Goal: Task Accomplishment & Management: Complete application form

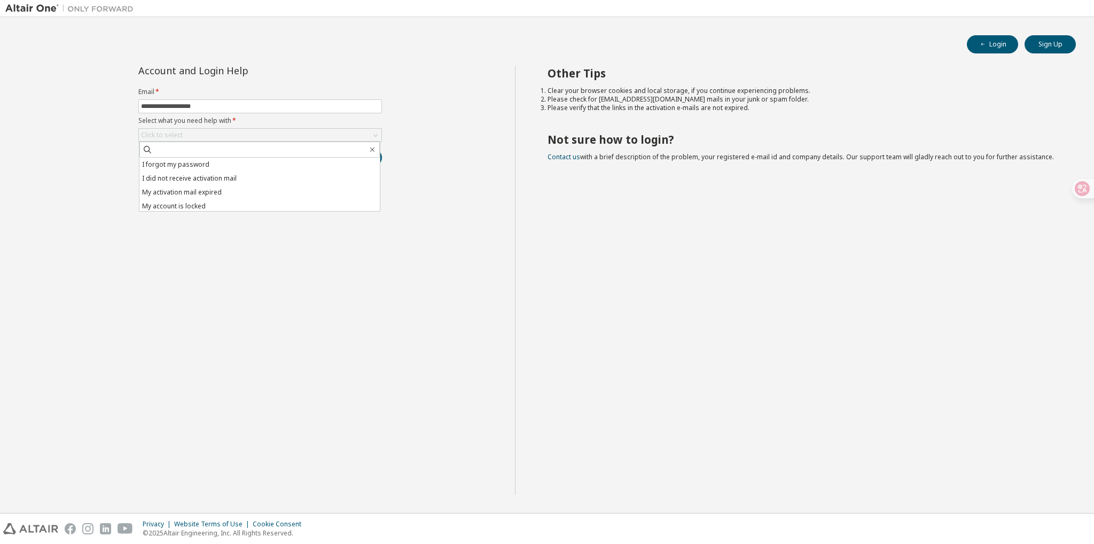
click at [233, 199] on li "My account is locked" at bounding box center [259, 206] width 240 height 14
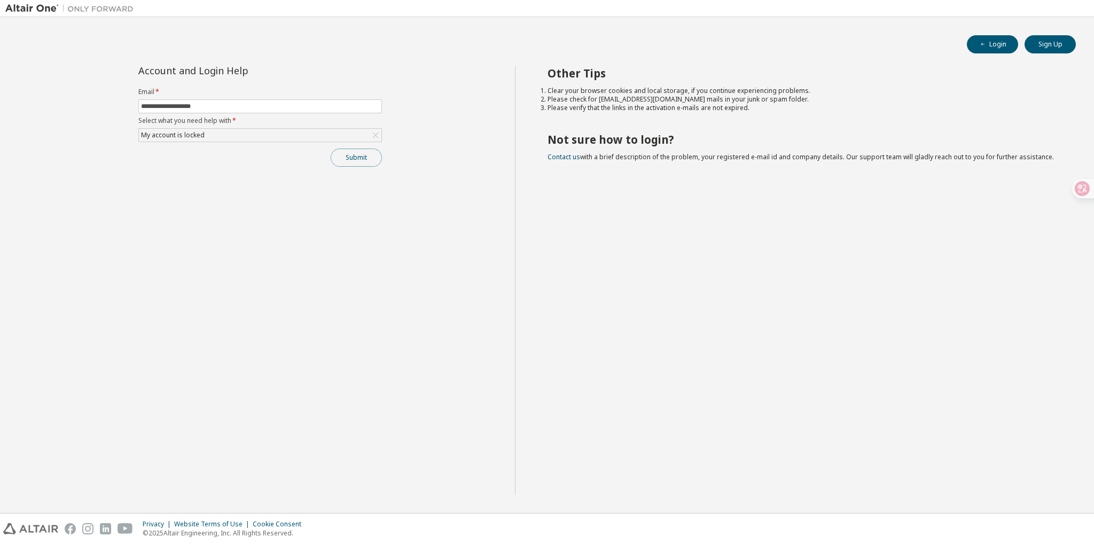
click at [373, 159] on button "Submit" at bounding box center [356, 158] width 51 height 18
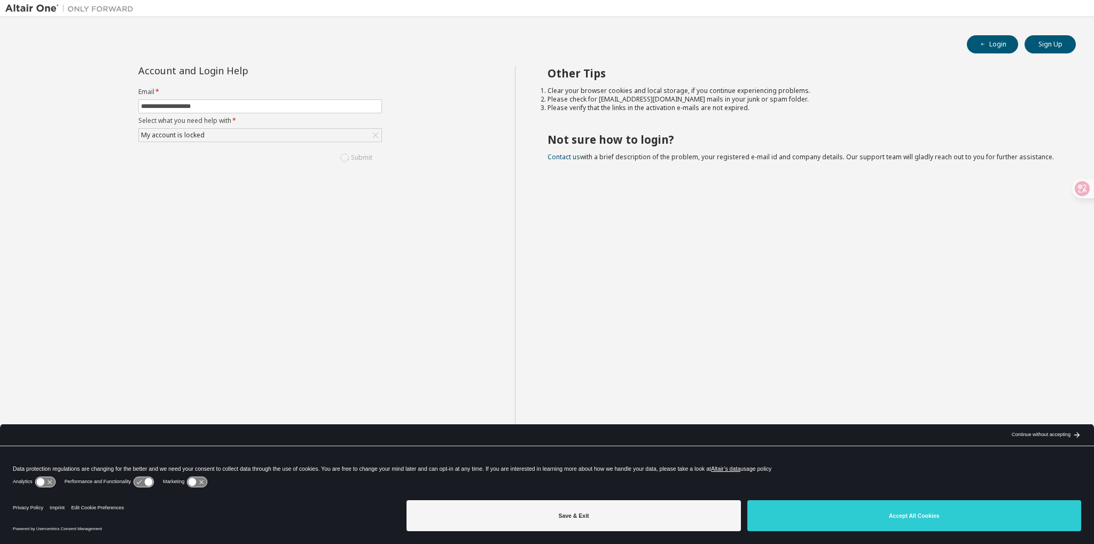
drag, startPoint x: 913, startPoint y: 510, endPoint x: 784, endPoint y: 492, distance: 129.5
click at [910, 509] on button "Accept All Cookies" at bounding box center [914, 515] width 334 height 31
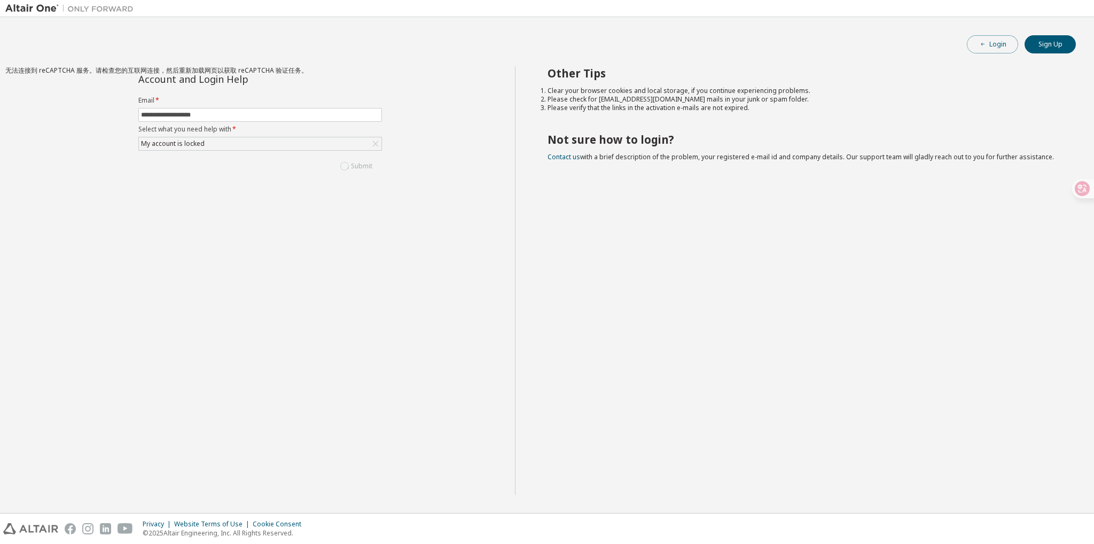
click at [994, 48] on button "Login" at bounding box center [992, 44] width 51 height 18
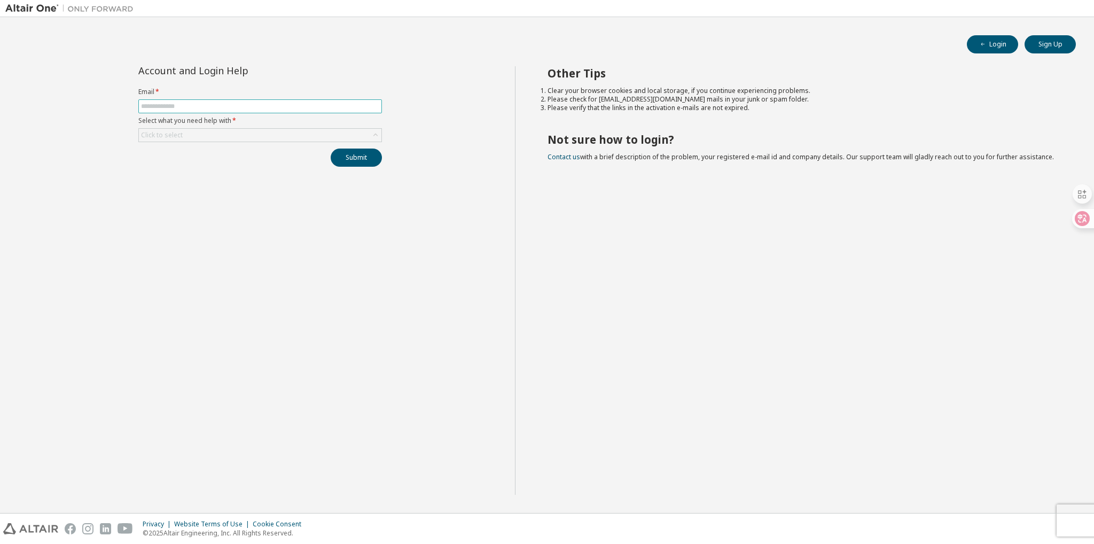
click at [207, 105] on input "text" at bounding box center [260, 106] width 238 height 9
type input "**********"
drag, startPoint x: 243, startPoint y: 116, endPoint x: 248, endPoint y: 110, distance: 9.1
click at [243, 116] on label "Select what you need help with *" at bounding box center [260, 120] width 244 height 9
click at [248, 110] on input "**********" at bounding box center [260, 106] width 238 height 9
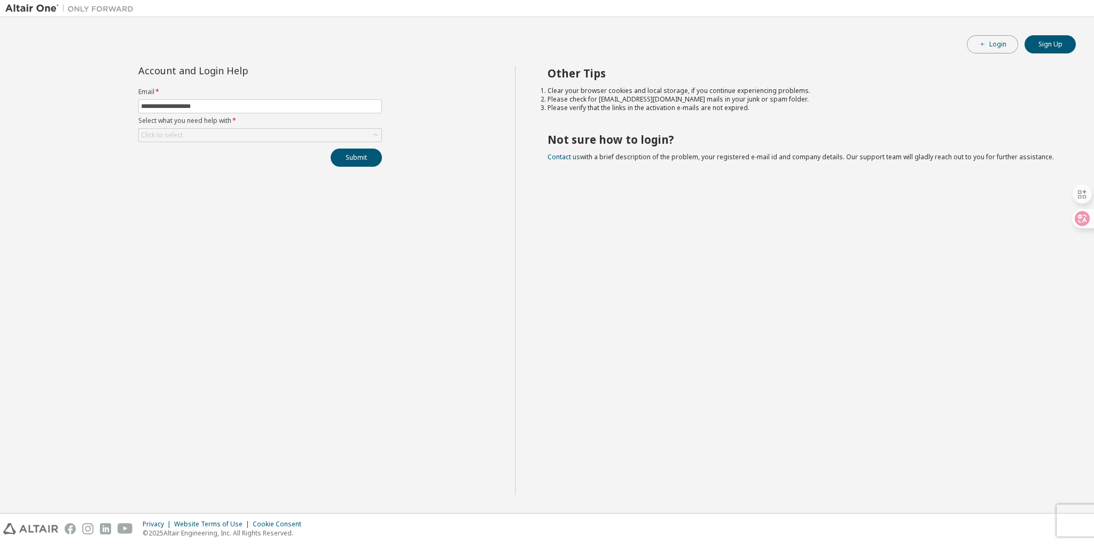
click at [982, 41] on icon "button" at bounding box center [983, 44] width 6 height 6
type input "**********"
click at [224, 135] on div "Click to select" at bounding box center [260, 135] width 243 height 13
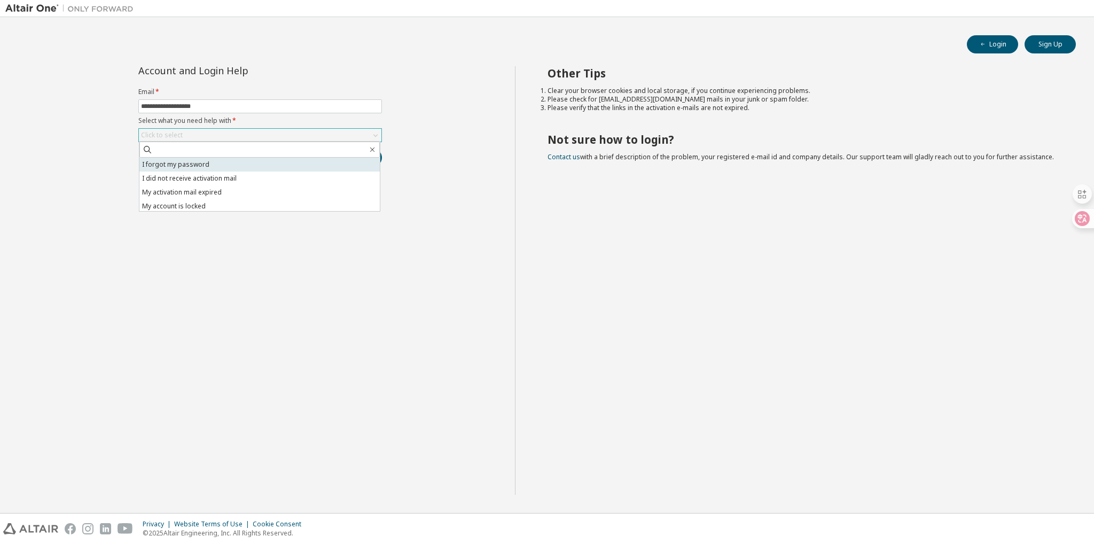
scroll to position [30, 0]
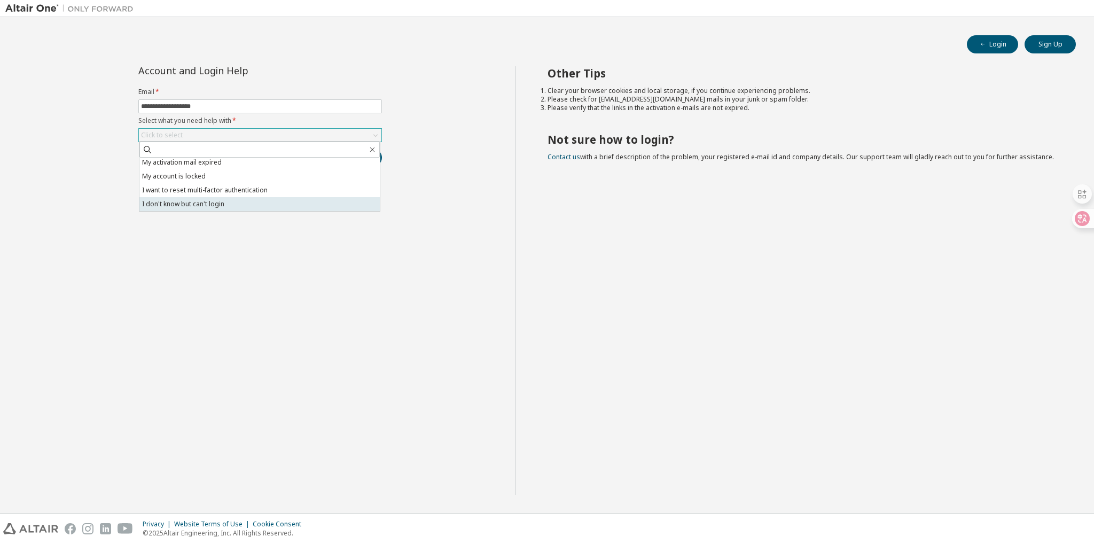
click at [263, 197] on li "I don't know but can't login" at bounding box center [259, 204] width 240 height 14
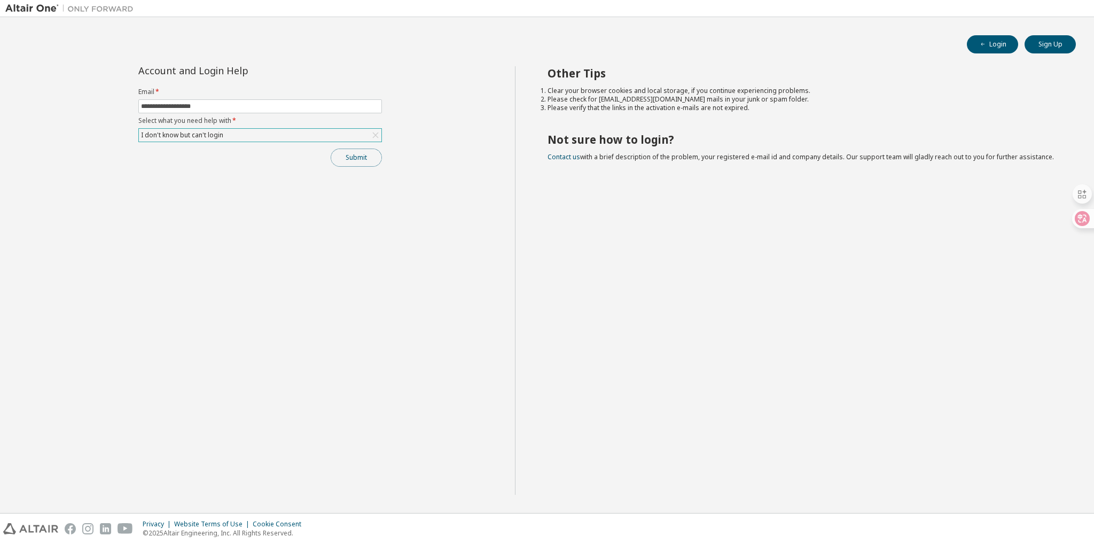
click at [365, 156] on button "Submit" at bounding box center [356, 158] width 51 height 18
click at [1010, 513] on link "Altair support" at bounding box center [1016, 514] width 43 height 9
click at [1026, 517] on link "Altair support" at bounding box center [1016, 514] width 43 height 9
click at [1009, 44] on button "Login" at bounding box center [992, 44] width 51 height 18
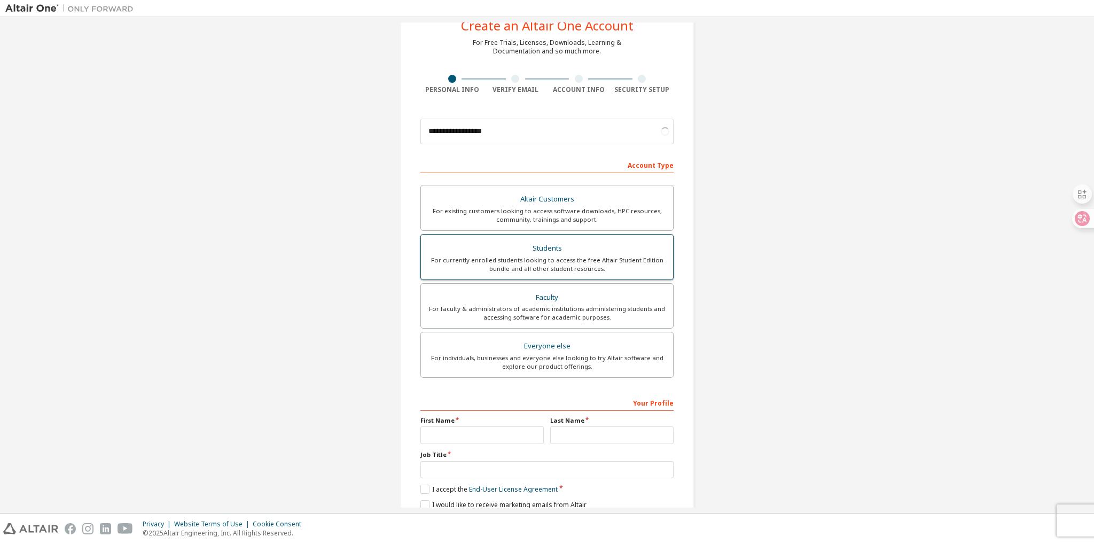
scroll to position [79, 0]
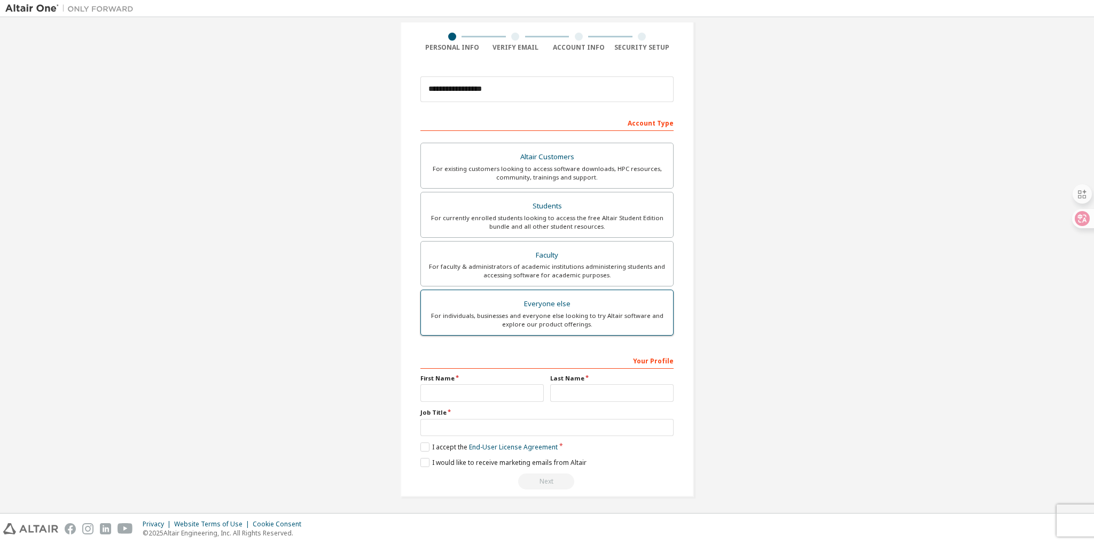
type input "**********"
click at [498, 321] on div "For individuals, businesses and everyone else looking to try Altair software an…" at bounding box center [546, 319] width 239 height 17
click at [505, 393] on input "text" at bounding box center [481, 393] width 123 height 18
type input "*****"
click at [609, 388] on input "text" at bounding box center [611, 393] width 123 height 18
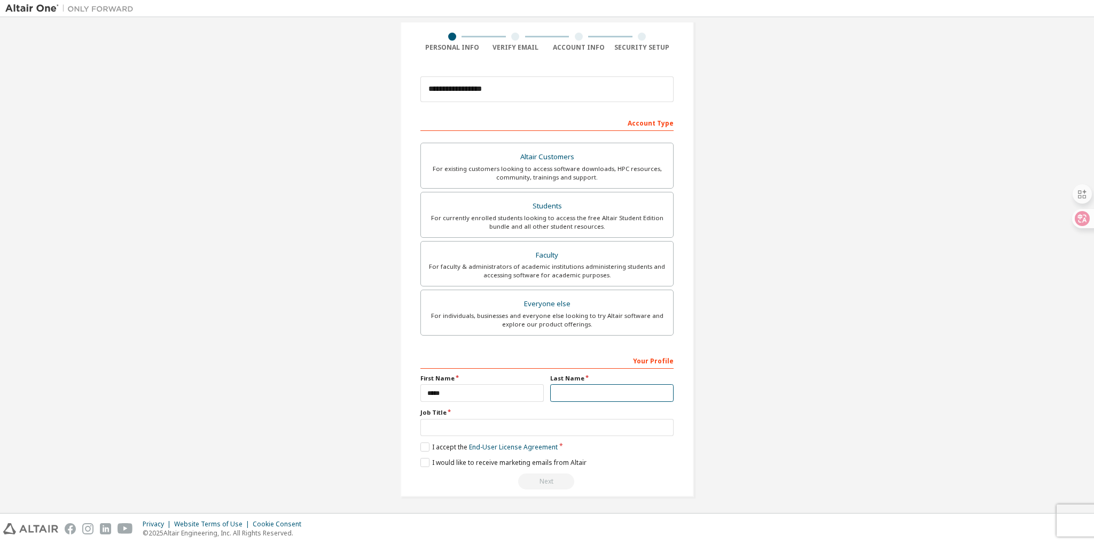
type input "********"
click at [484, 425] on input "text" at bounding box center [546, 428] width 253 height 18
type input "********"
click at [427, 445] on label "I accept the End-User License Agreement" at bounding box center [488, 446] width 137 height 9
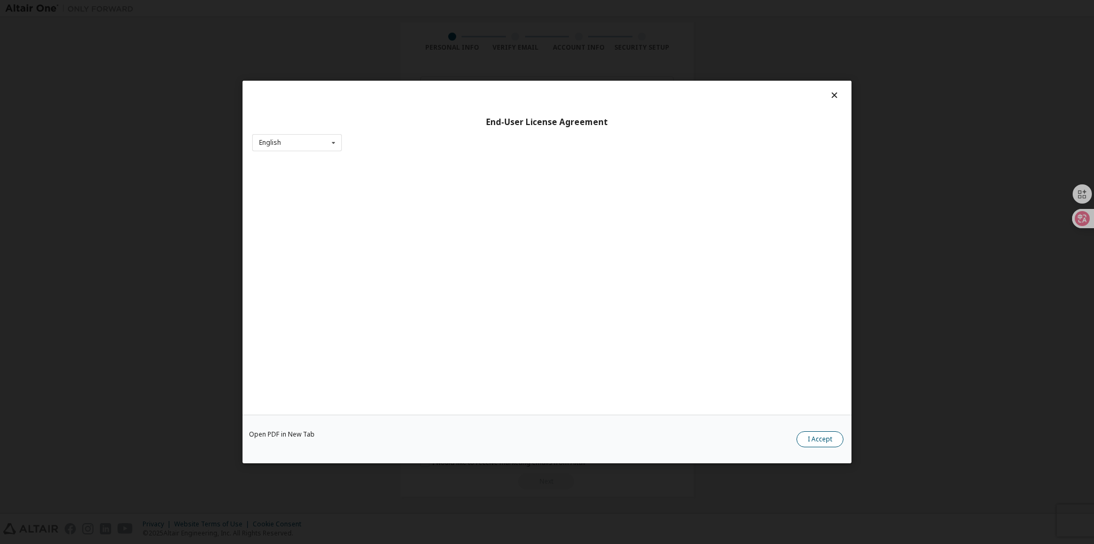
click at [833, 436] on button "I Accept" at bounding box center [820, 439] width 47 height 16
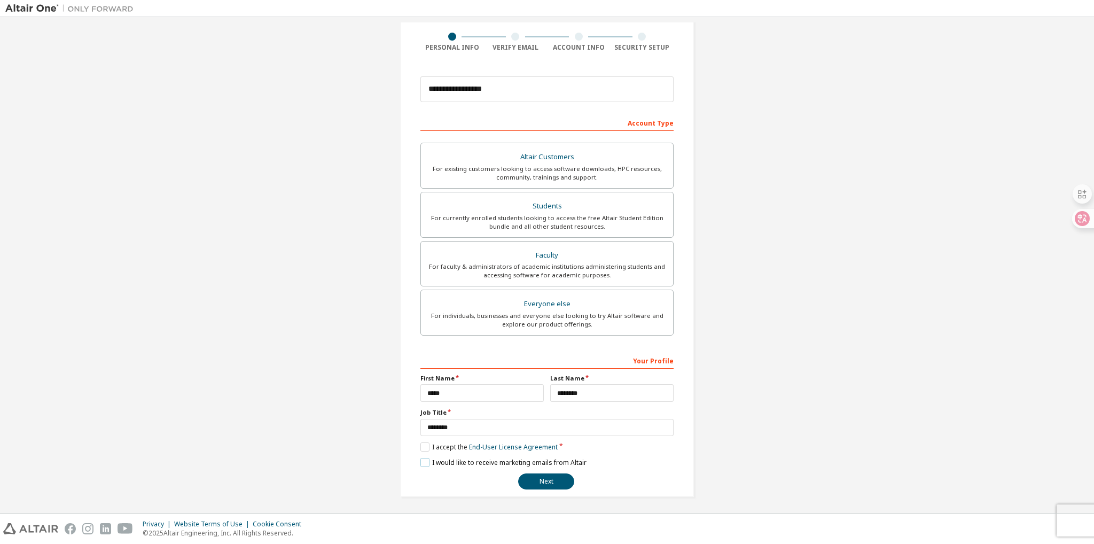
click at [425, 462] on label "I would like to receive marketing emails from Altair" at bounding box center [503, 462] width 166 height 9
drag, startPoint x: 544, startPoint y: 478, endPoint x: 537, endPoint y: 477, distance: 7.6
click at [545, 478] on button "Next" at bounding box center [546, 481] width 56 height 16
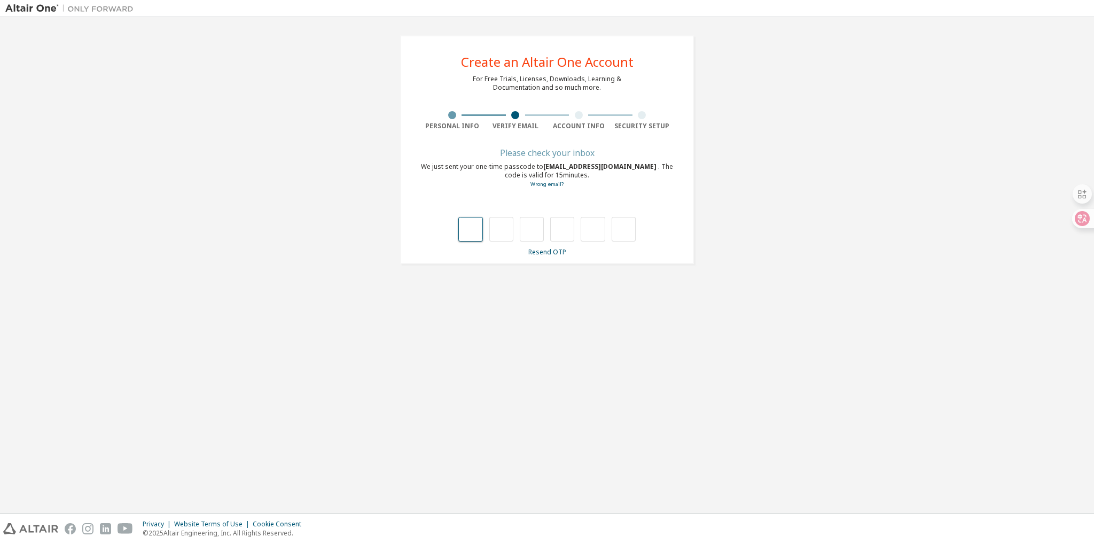
type input "*"
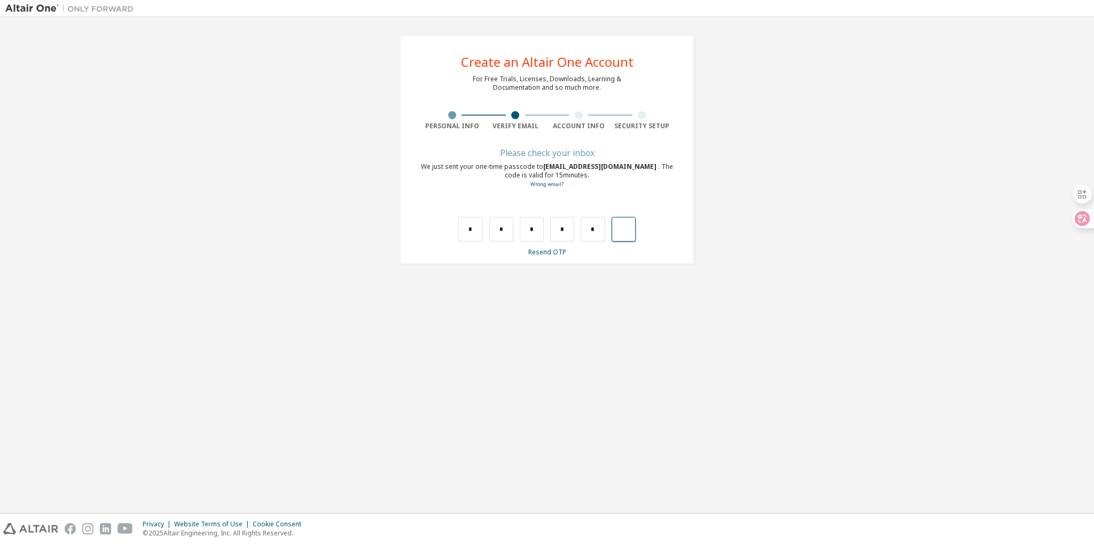
type input "*"
click at [484, 233] on div at bounding box center [546, 229] width 177 height 25
click at [471, 233] on input "text" at bounding box center [470, 229] width 24 height 25
type input "*"
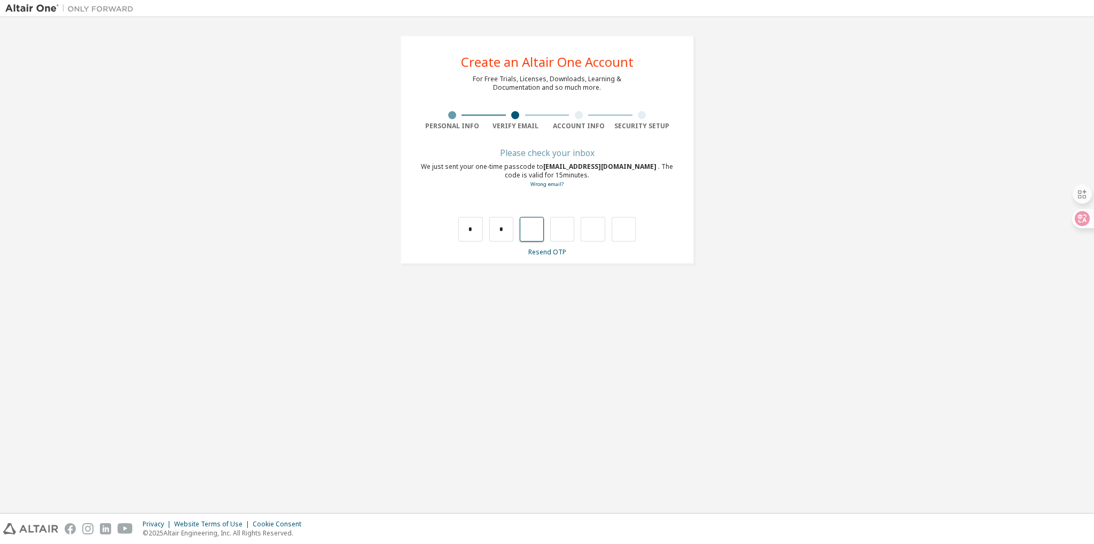
type input "*"
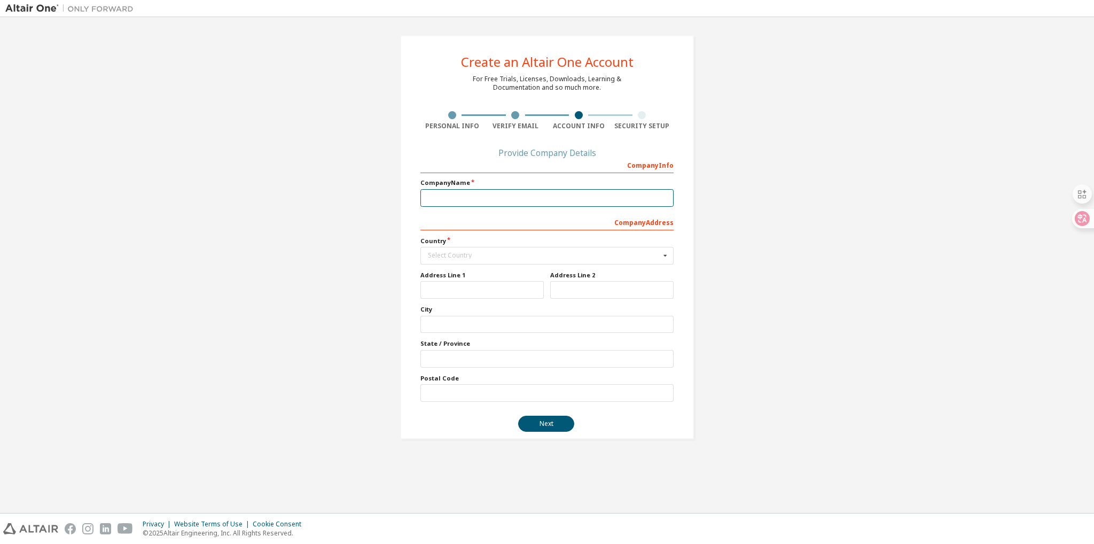
click at [556, 190] on input "text" at bounding box center [546, 198] width 253 height 18
type input "*********"
click at [472, 259] on input "text" at bounding box center [548, 255] width 252 height 17
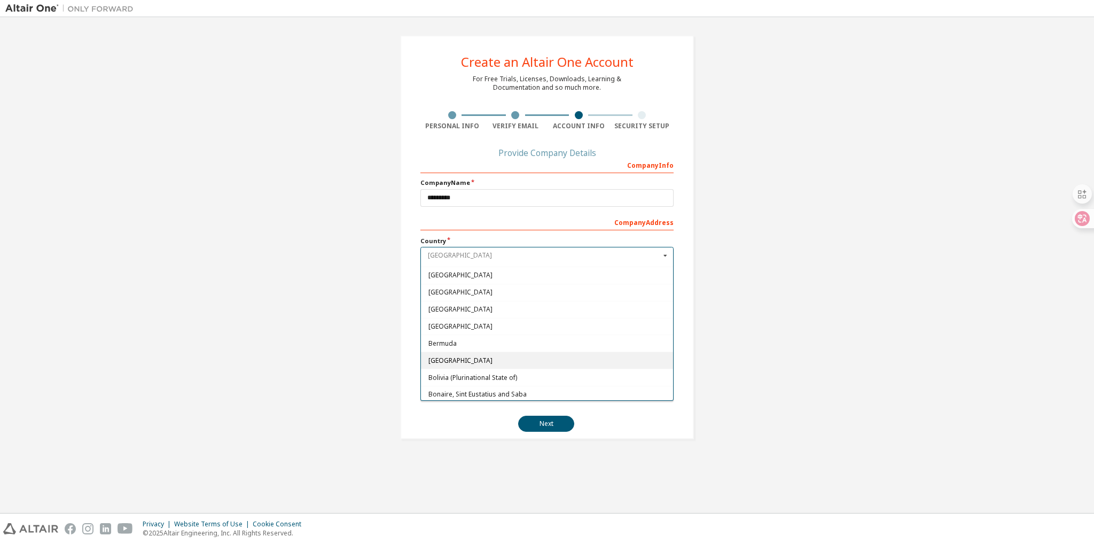
scroll to position [641, 0]
click at [471, 371] on div "[GEOGRAPHIC_DATA]" at bounding box center [547, 379] width 252 height 17
type input "***"
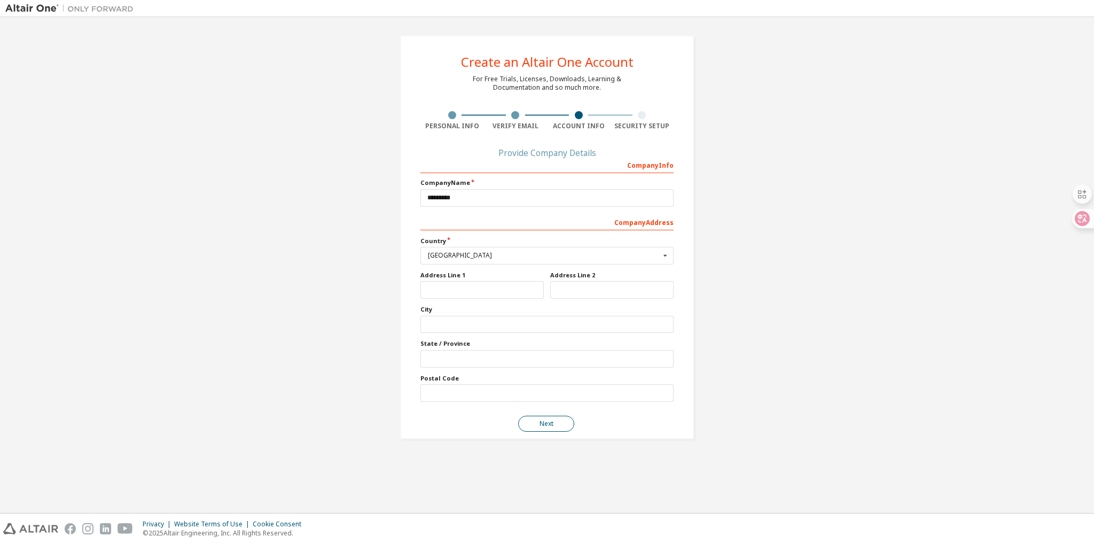
click at [547, 423] on button "Next" at bounding box center [546, 424] width 56 height 16
